Goal: Transaction & Acquisition: Purchase product/service

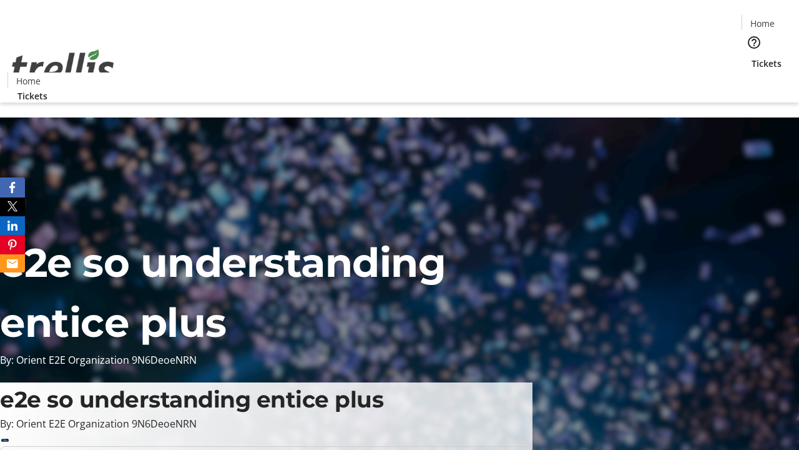
click at [752, 57] on span "Tickets" at bounding box center [767, 63] width 30 height 13
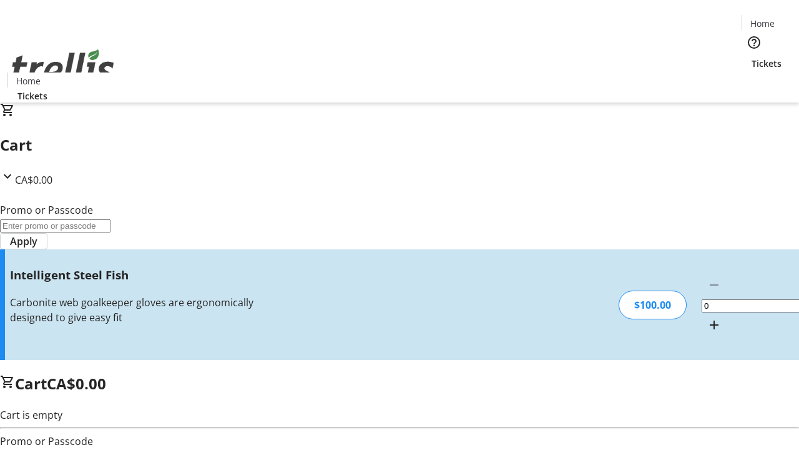
click at [707, 317] on mat-icon "Increment by one" at bounding box center [714, 324] width 15 height 15
type input "1"
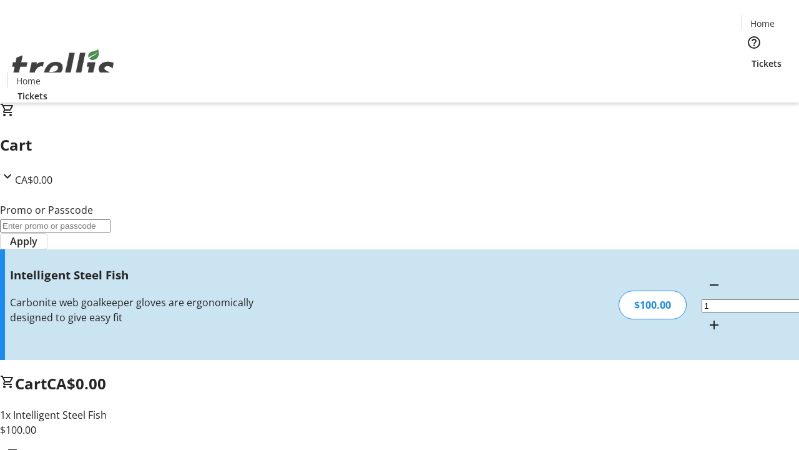
type input "FREE"
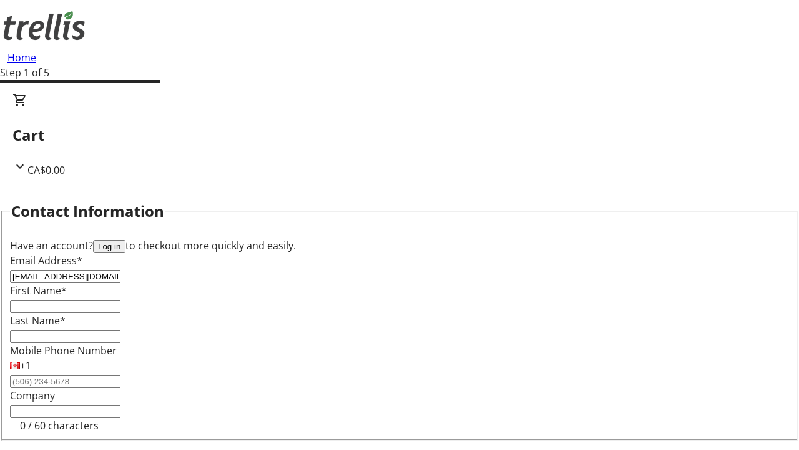
type input "[EMAIL_ADDRESS][DOMAIN_NAME]"
type input "Destiney"
type input "[PERSON_NAME]"
